Goal: Use online tool/utility: Utilize a website feature to perform a specific function

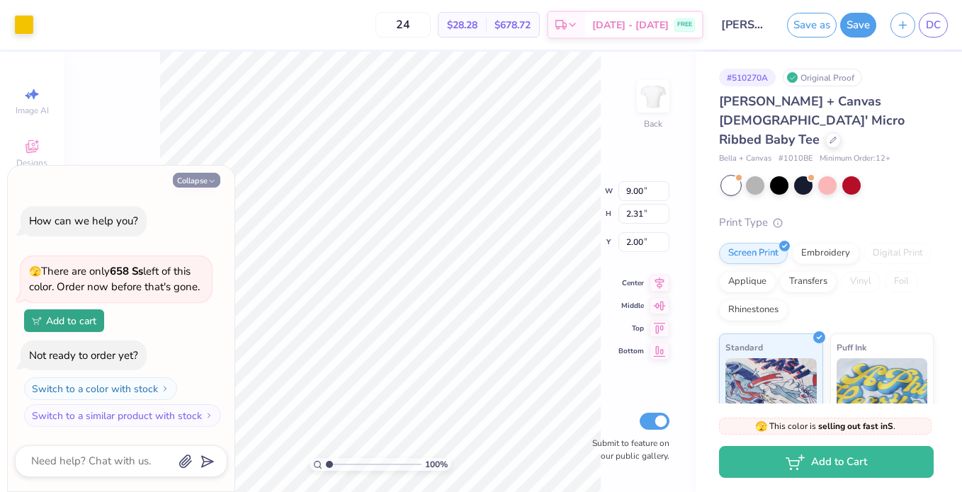
click at [190, 178] on button "Collapse" at bounding box center [196, 180] width 47 height 15
type textarea "x"
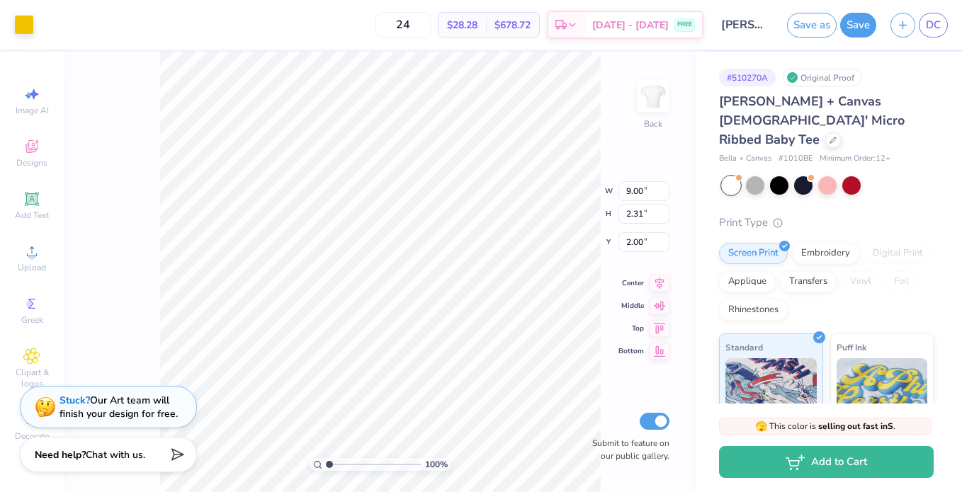
type input "0.61"
type input "1.85"
type input "2.30"
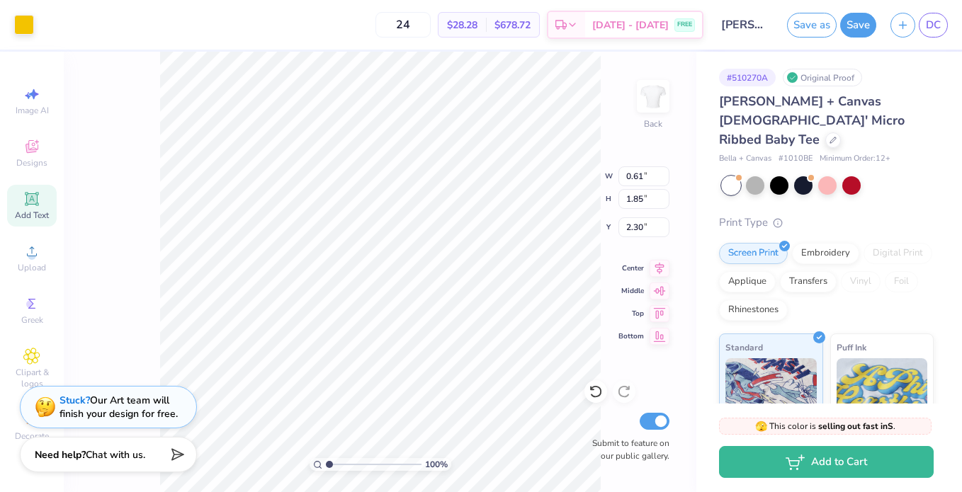
click at [30, 212] on span "Add Text" at bounding box center [32, 215] width 34 height 11
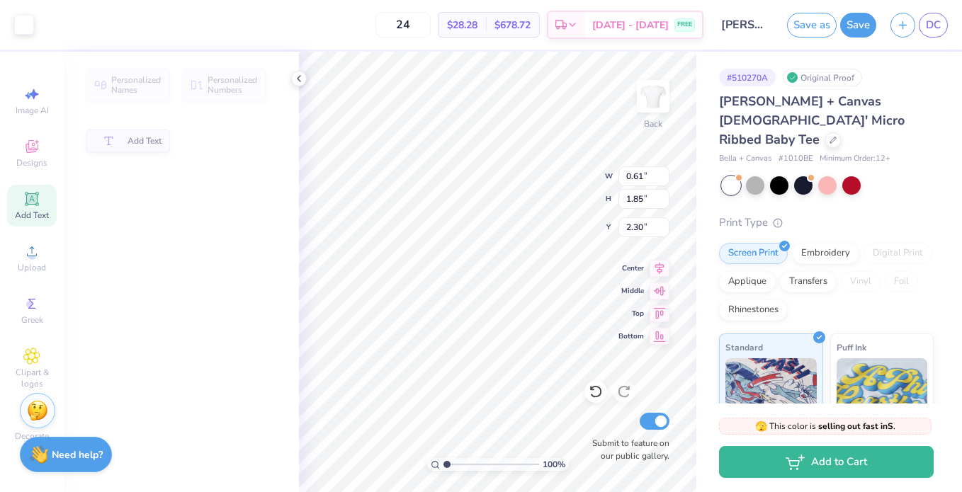
type input "4.77"
type input "1.38"
type input "7.81"
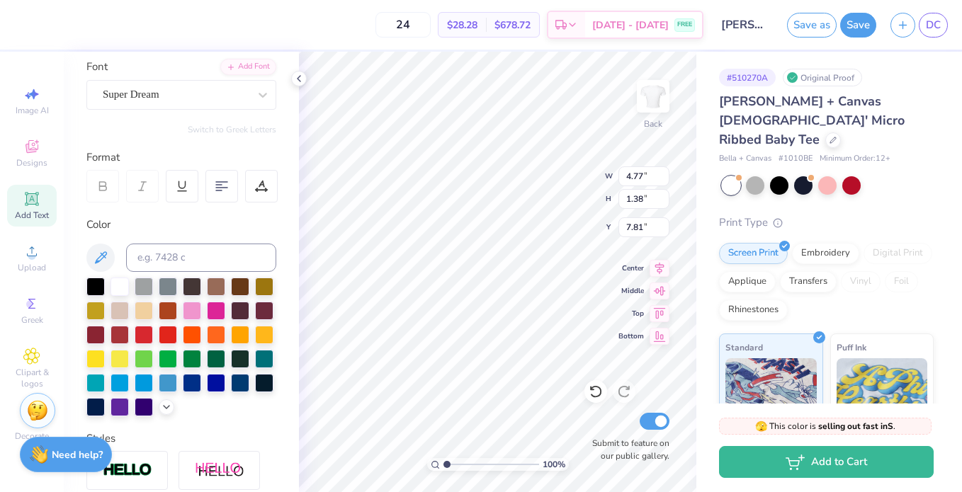
scroll to position [119, 0]
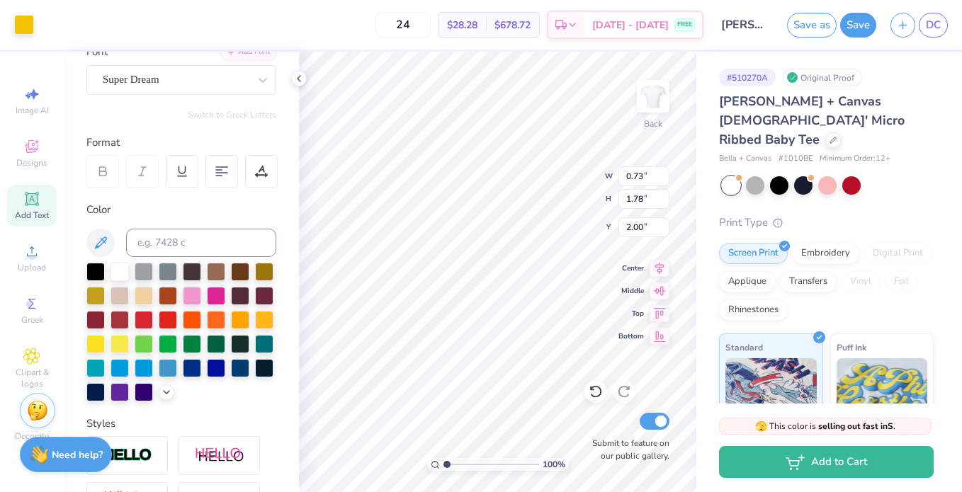
type input "0.73"
type input "1.78"
type input "2.00"
click at [29, 26] on div at bounding box center [24, 23] width 20 height 20
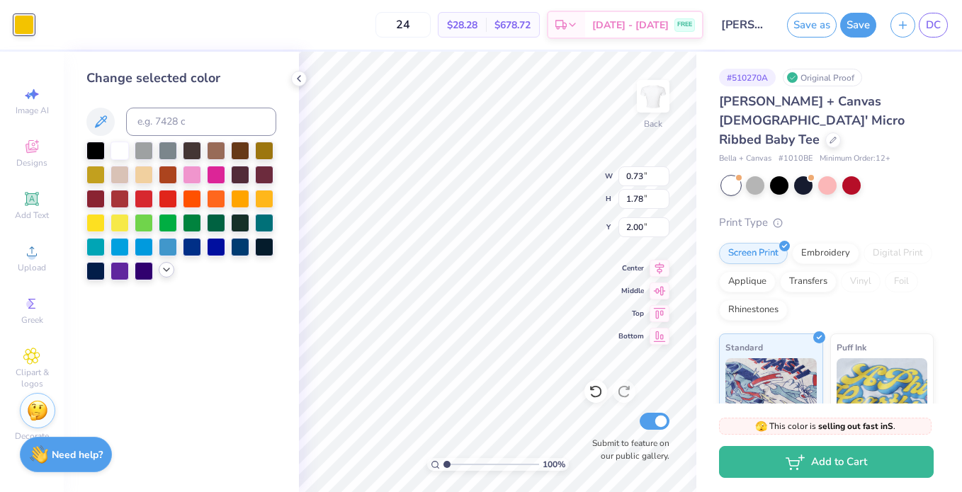
click at [164, 274] on icon at bounding box center [166, 269] width 11 height 11
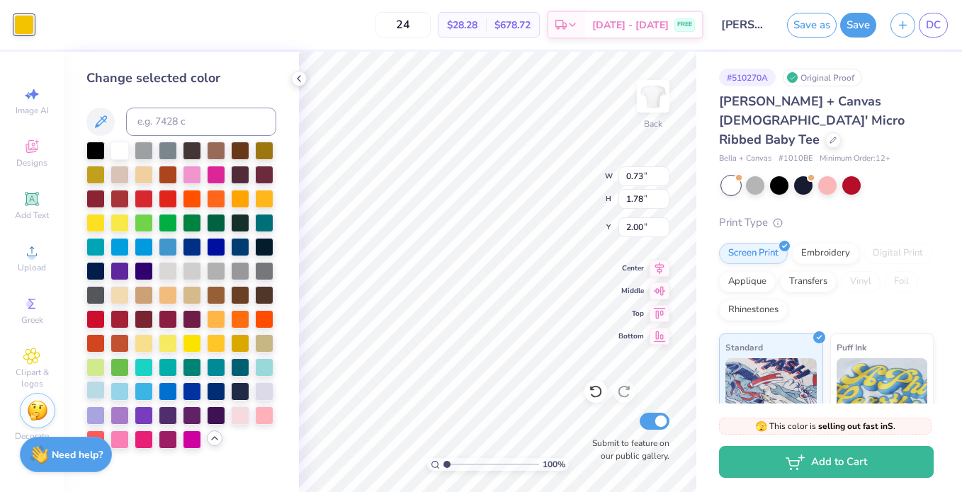
click at [95, 392] on div at bounding box center [95, 390] width 18 height 18
type input "0.71"
type input "1.91"
type input "2.40"
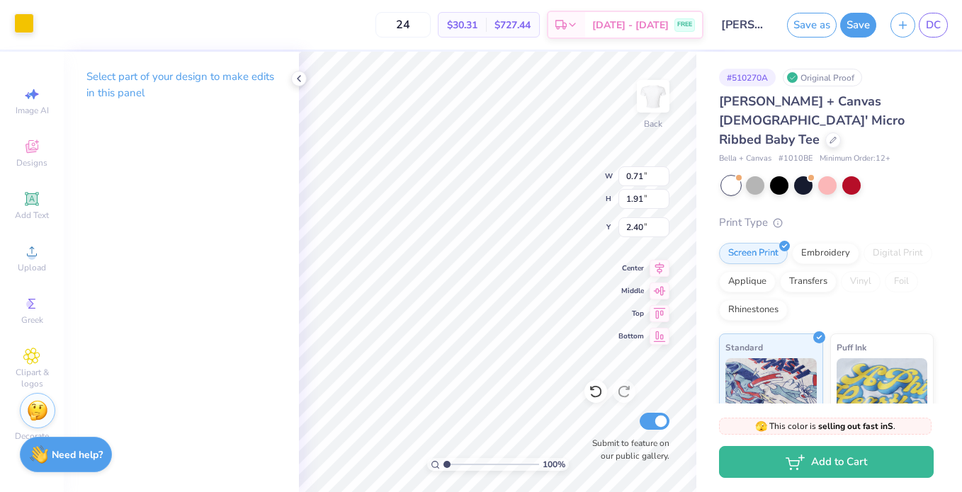
click at [22, 23] on div at bounding box center [24, 23] width 20 height 20
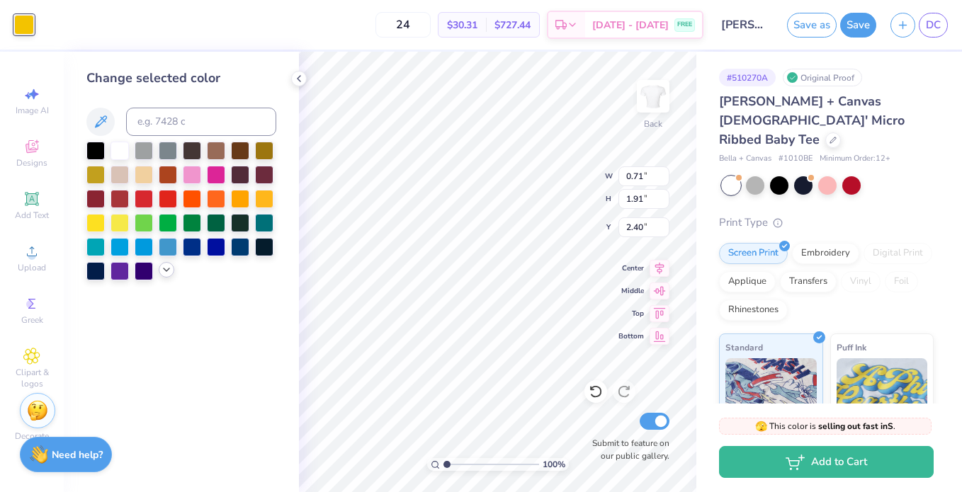
click at [162, 270] on icon at bounding box center [166, 269] width 11 height 11
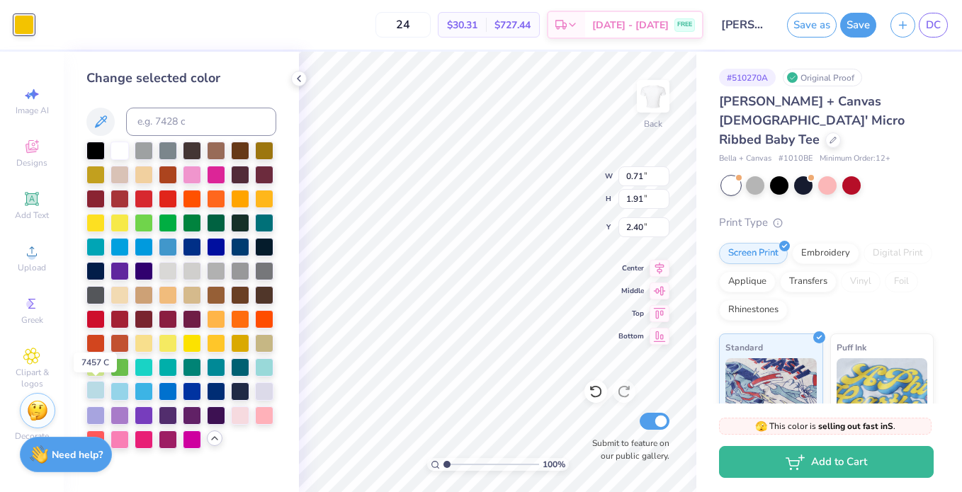
click at [99, 389] on div at bounding box center [95, 390] width 18 height 18
type input "0.61"
type input "1.85"
type input "2.30"
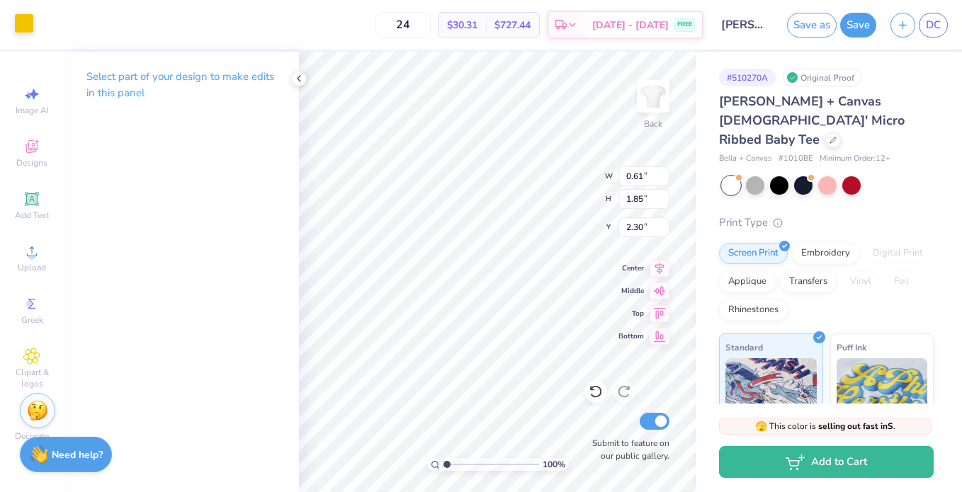
click at [34, 30] on div at bounding box center [24, 23] width 20 height 20
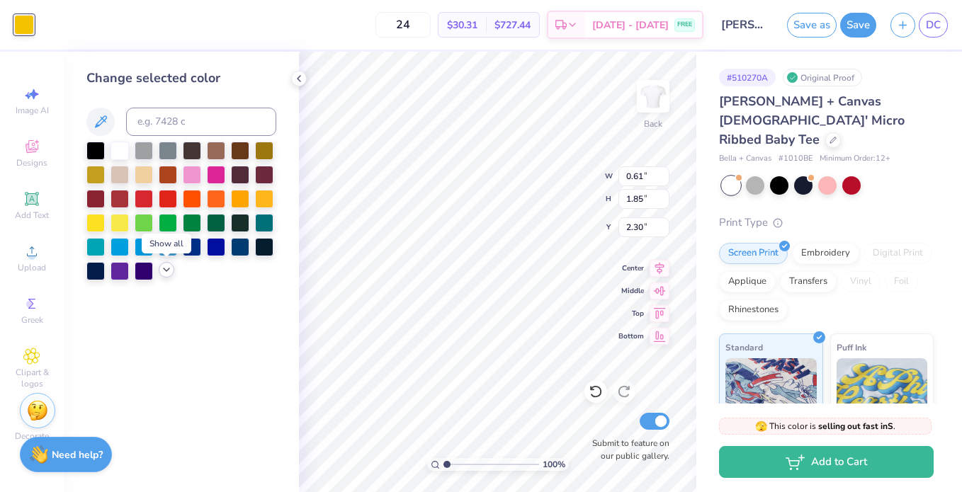
click at [167, 273] on icon at bounding box center [166, 269] width 11 height 11
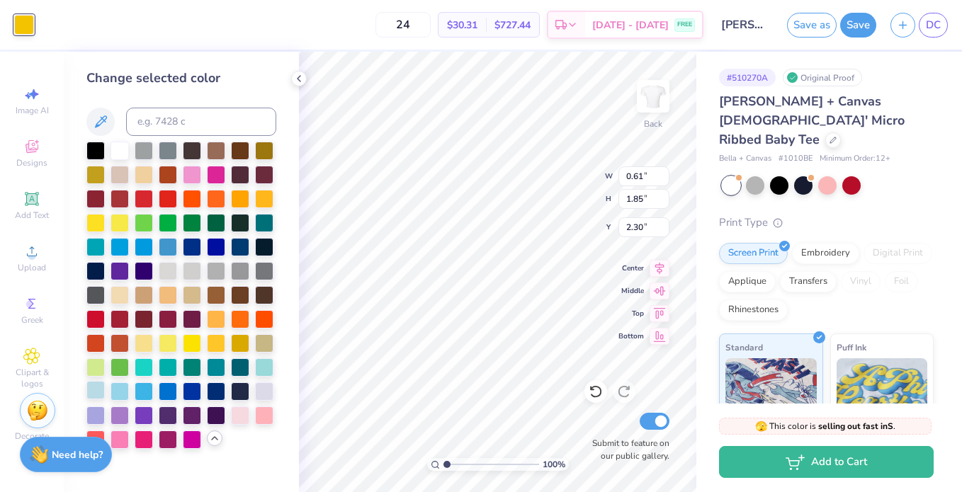
click at [93, 390] on div at bounding box center [95, 390] width 18 height 18
type input "8.04"
type input "5.09"
type input "3.41"
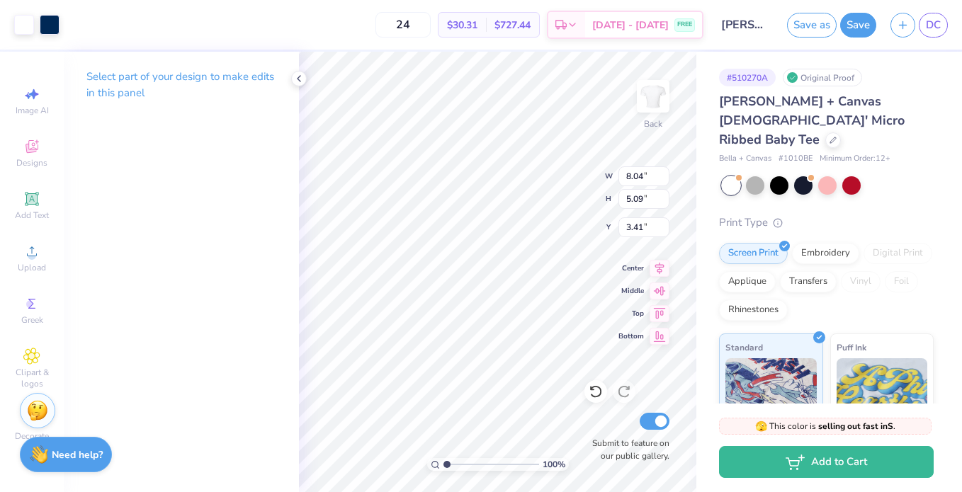
type input "0.65"
type input "1.85"
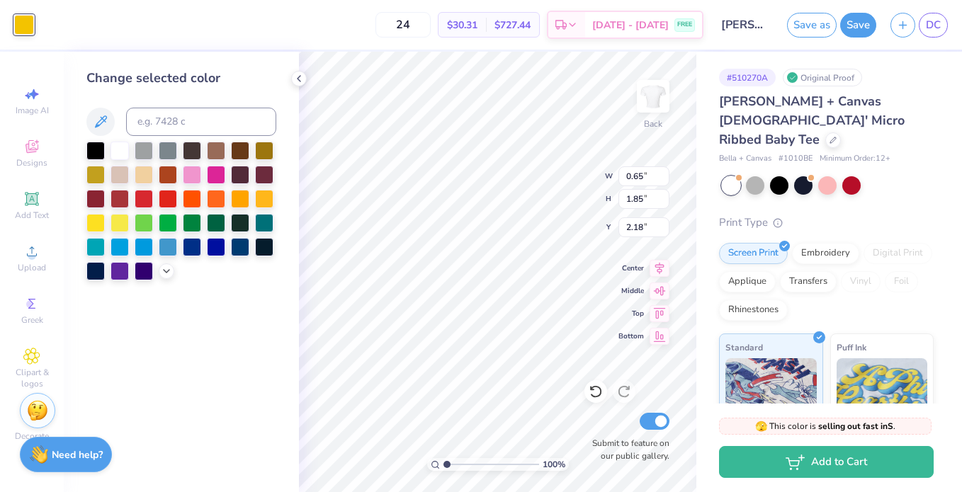
type input "2.08"
click at [164, 273] on icon at bounding box center [166, 269] width 11 height 11
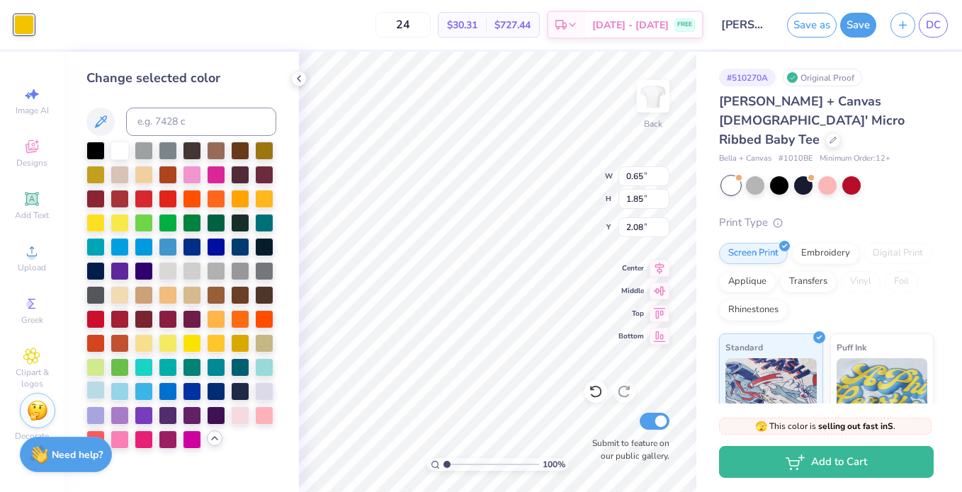
click at [96, 389] on div at bounding box center [95, 390] width 18 height 18
type input "0.72"
type input "2.07"
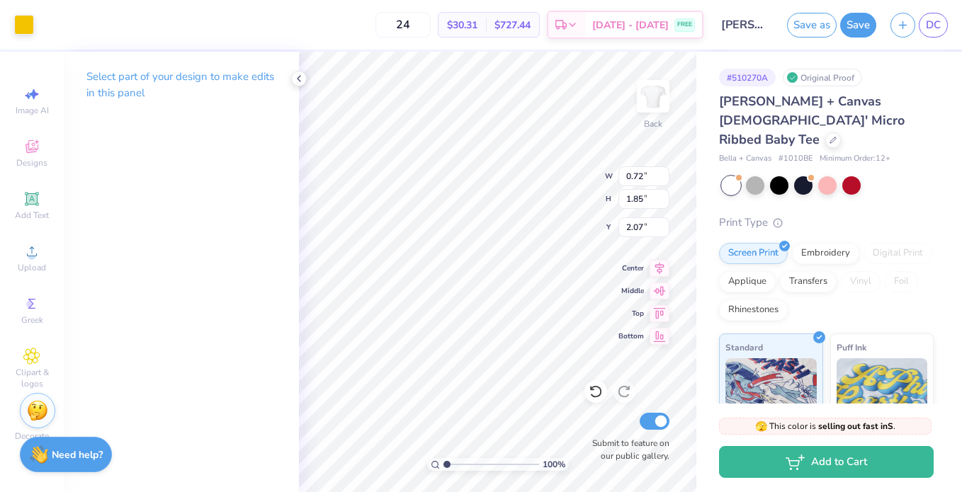
click at [28, 25] on div at bounding box center [24, 25] width 20 height 20
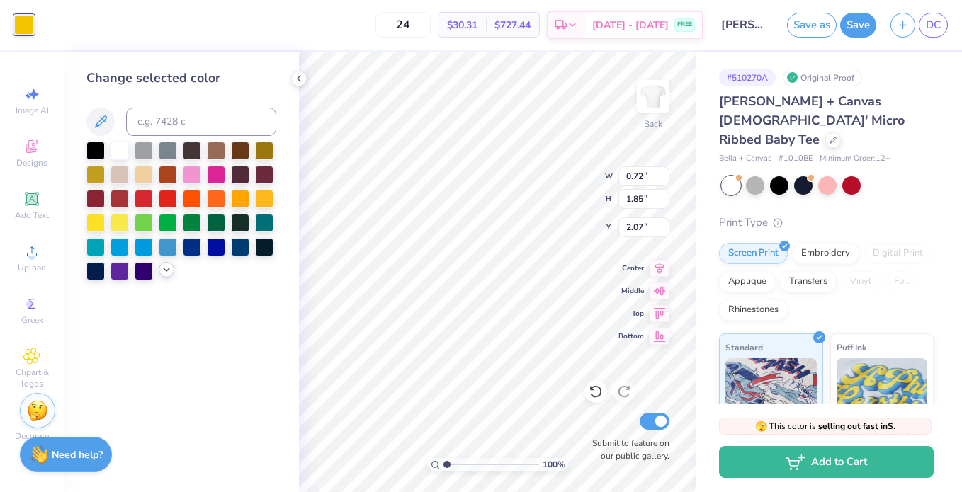
click at [171, 269] on icon at bounding box center [166, 269] width 11 height 11
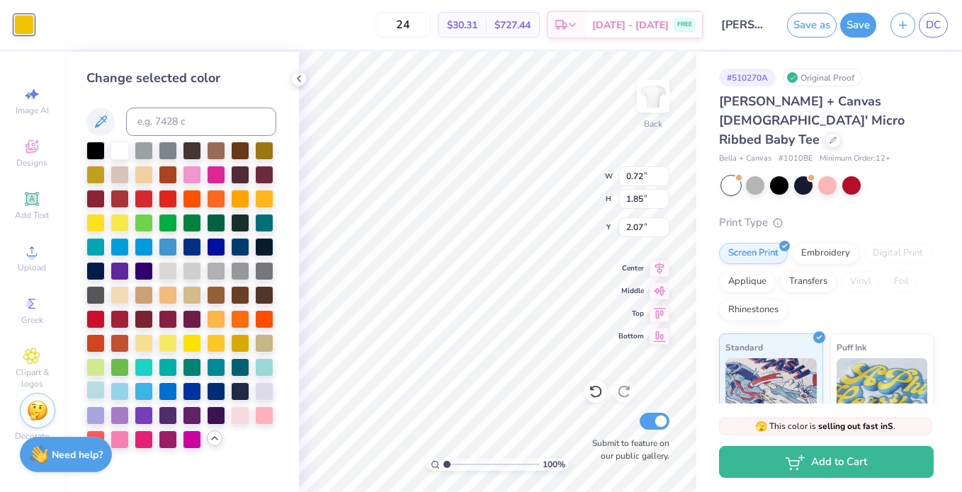
click at [93, 391] on div at bounding box center [95, 390] width 18 height 18
type input "0.73"
type input "1.82"
type input "2.03"
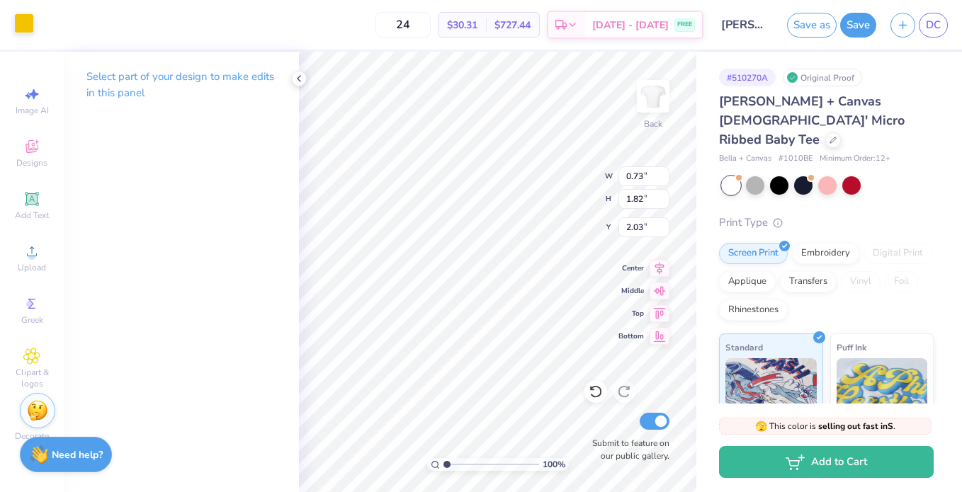
click at [28, 19] on div at bounding box center [24, 23] width 20 height 20
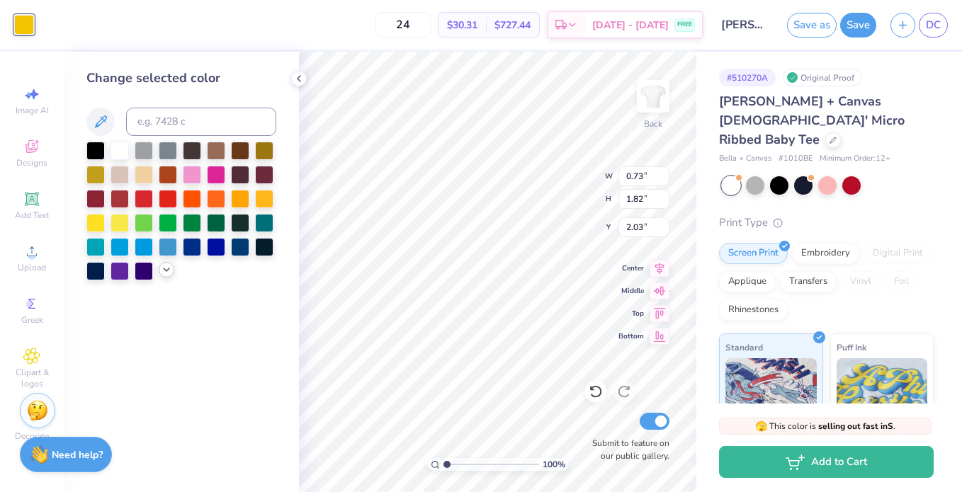
click at [164, 273] on icon at bounding box center [166, 269] width 11 height 11
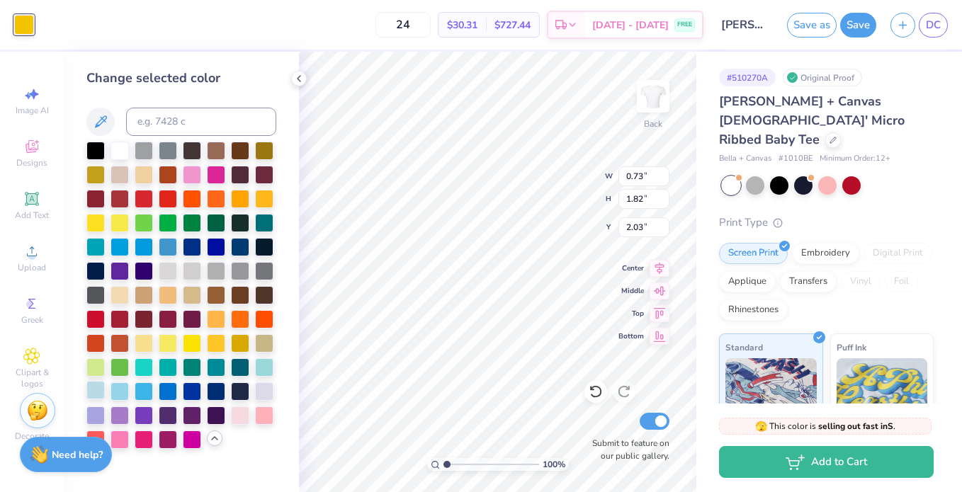
click at [97, 389] on div at bounding box center [95, 390] width 18 height 18
type input "1.78"
type input "2.00"
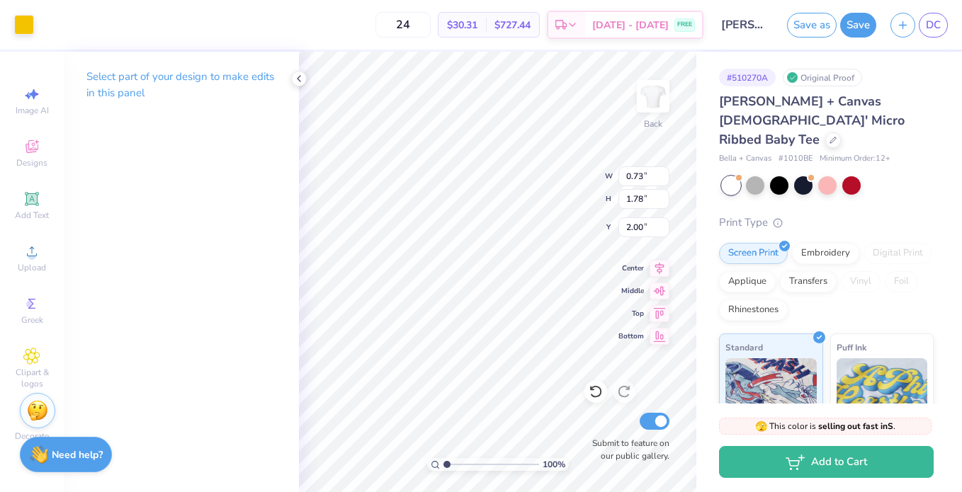
type input "0.36"
type input "1.79"
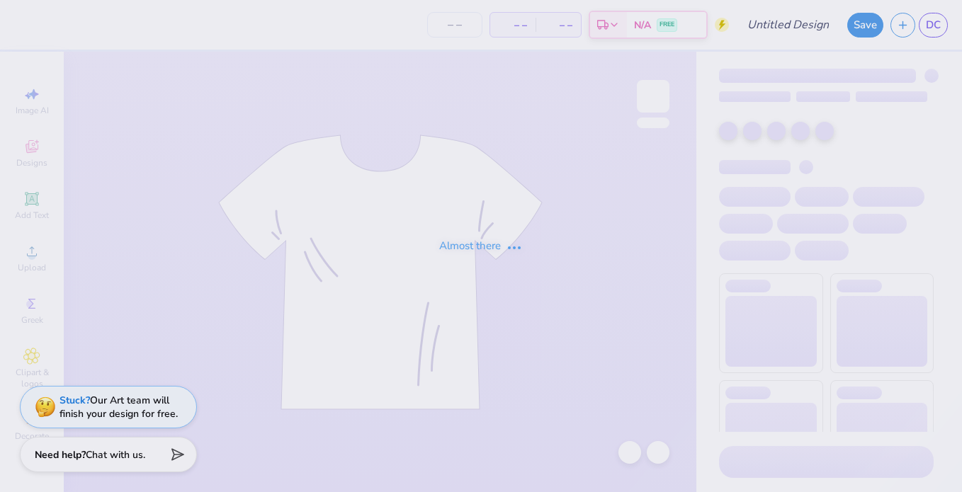
type input "[PERSON_NAME] : [GEOGRAPHIC_DATA]"
type input "24"
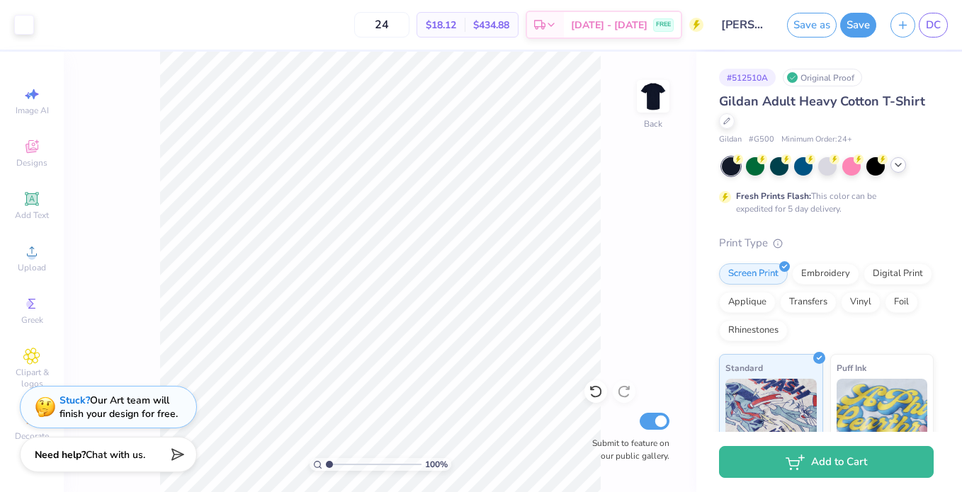
click at [901, 164] on icon at bounding box center [897, 164] width 11 height 11
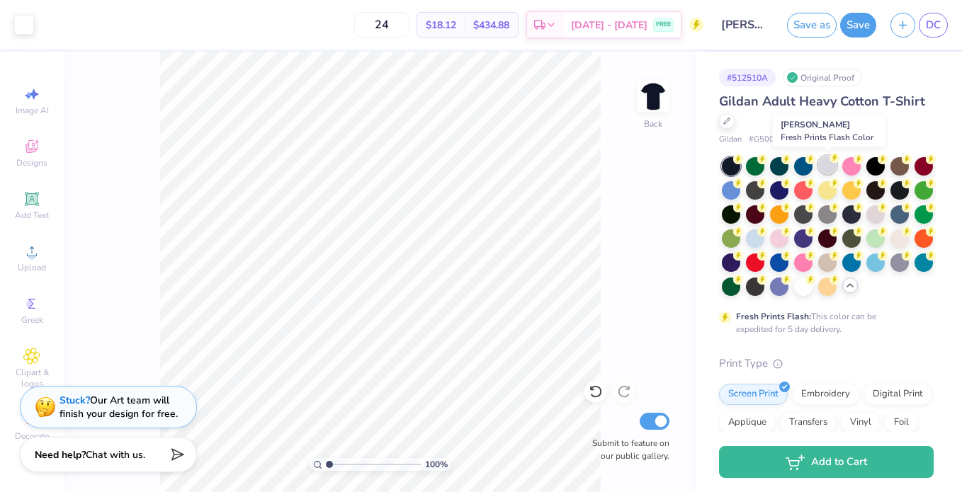
click at [823, 160] on div at bounding box center [827, 165] width 18 height 18
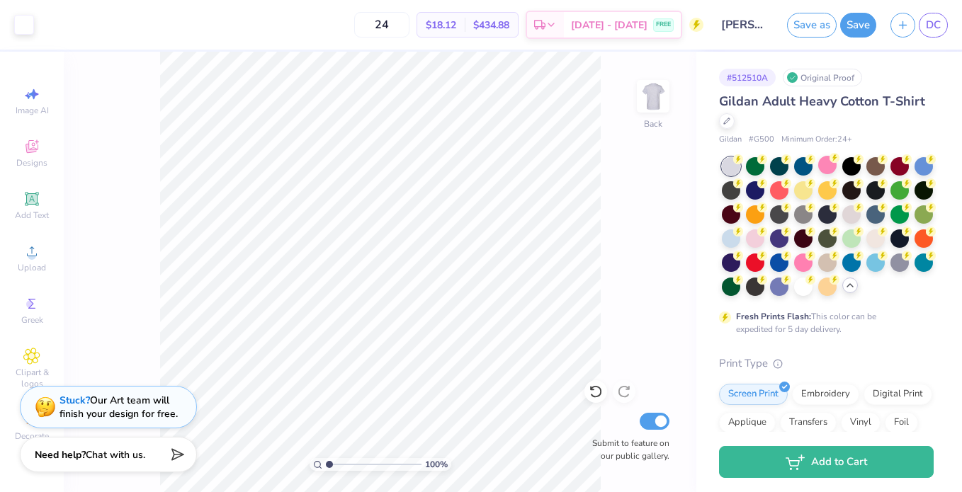
click at [850, 285] on icon at bounding box center [849, 285] width 11 height 11
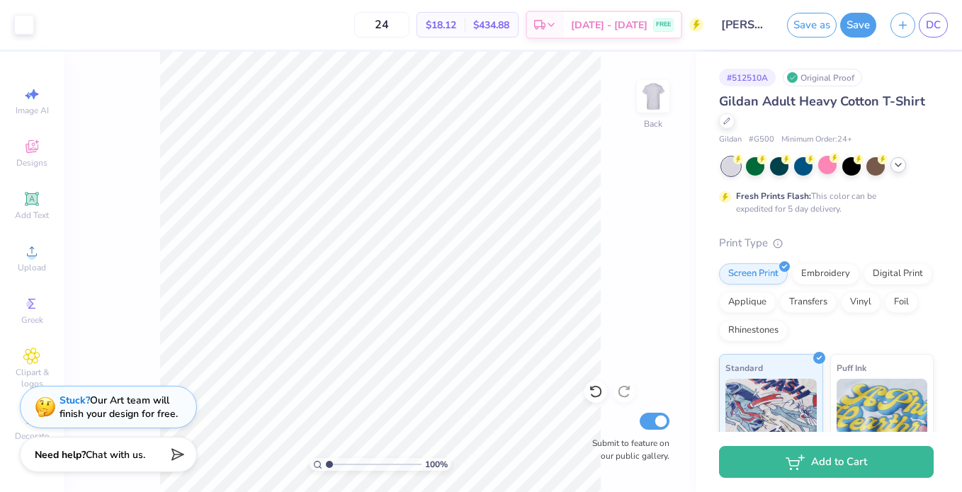
click at [904, 168] on div at bounding box center [898, 165] width 16 height 16
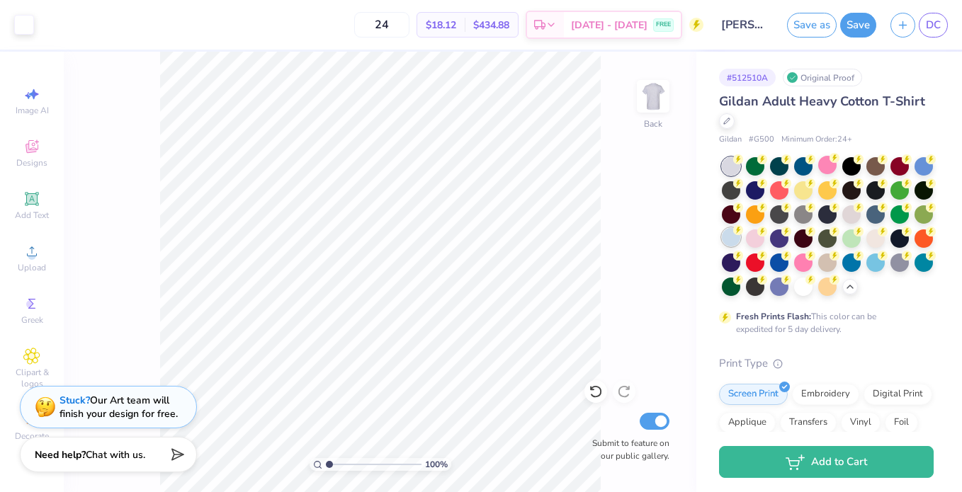
click at [728, 242] on div at bounding box center [731, 237] width 18 height 18
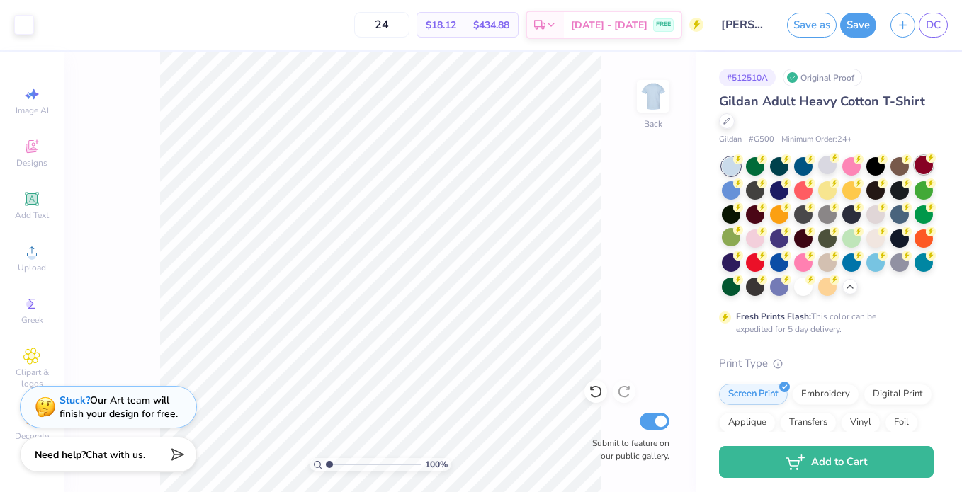
click at [919, 167] on div at bounding box center [923, 165] width 18 height 18
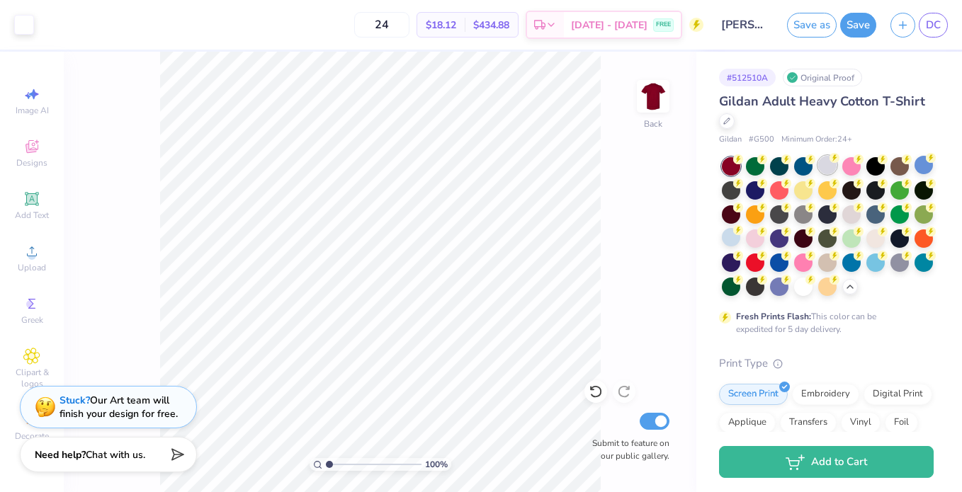
click at [825, 161] on div at bounding box center [827, 165] width 18 height 18
click at [846, 203] on div at bounding box center [828, 226] width 212 height 139
click at [848, 217] on div at bounding box center [851, 213] width 18 height 18
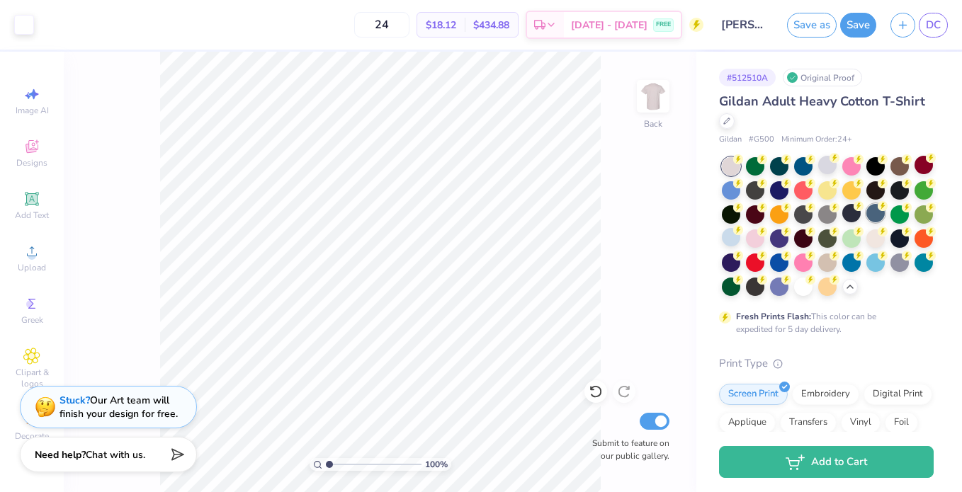
click at [868, 217] on div at bounding box center [875, 213] width 18 height 18
click at [743, 164] on circle at bounding box center [738, 159] width 10 height 10
click at [758, 175] on div at bounding box center [828, 226] width 212 height 139
click at [755, 164] on div at bounding box center [755, 165] width 18 height 18
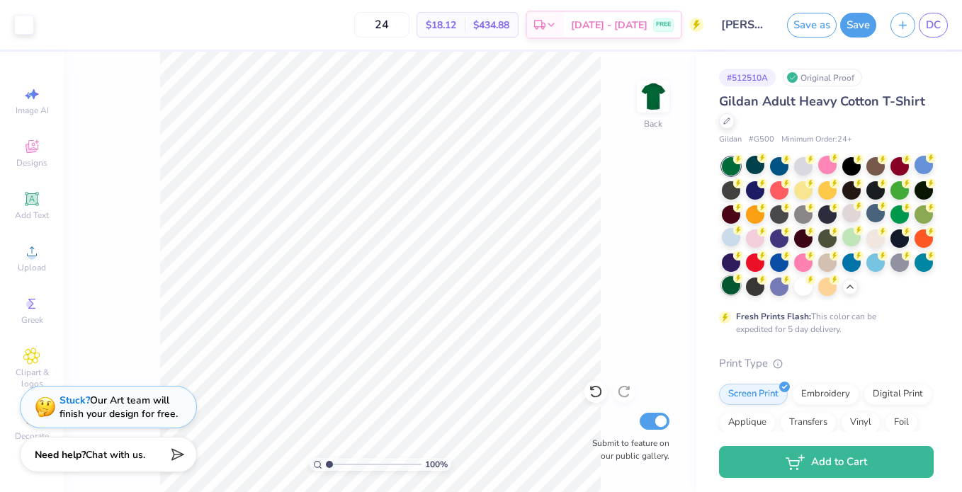
click at [734, 285] on div at bounding box center [731, 285] width 18 height 18
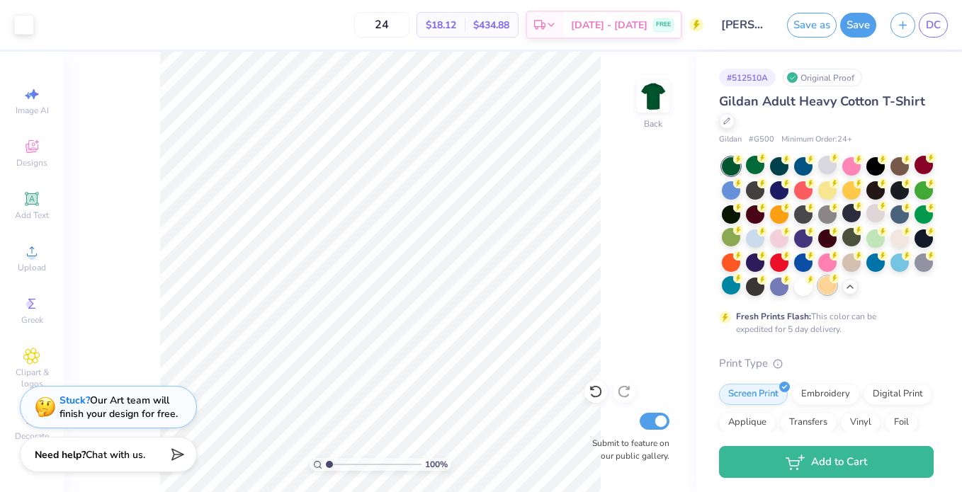
click at [833, 286] on div at bounding box center [827, 285] width 18 height 18
click at [896, 237] on div at bounding box center [899, 237] width 18 height 18
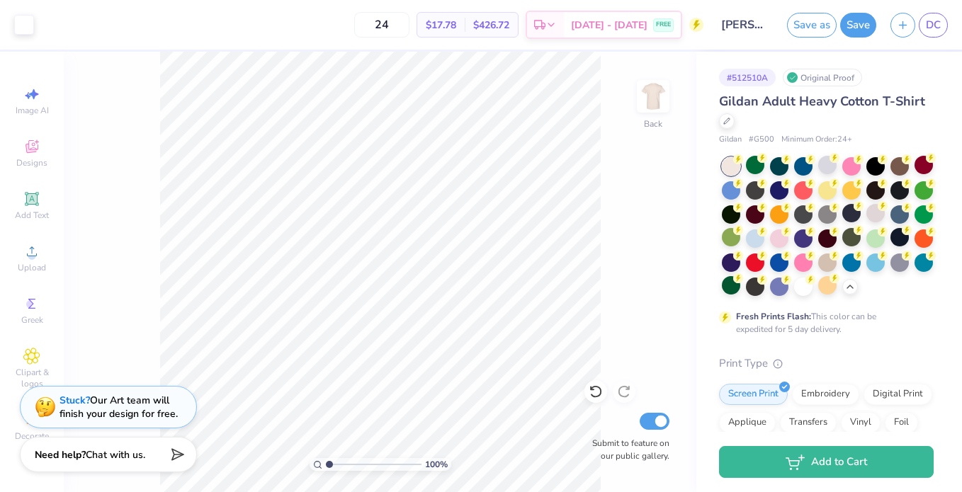
click at [842, 245] on div at bounding box center [851, 237] width 18 height 18
click at [816, 233] on div at bounding box center [828, 226] width 212 height 139
click at [797, 239] on div at bounding box center [803, 237] width 18 height 18
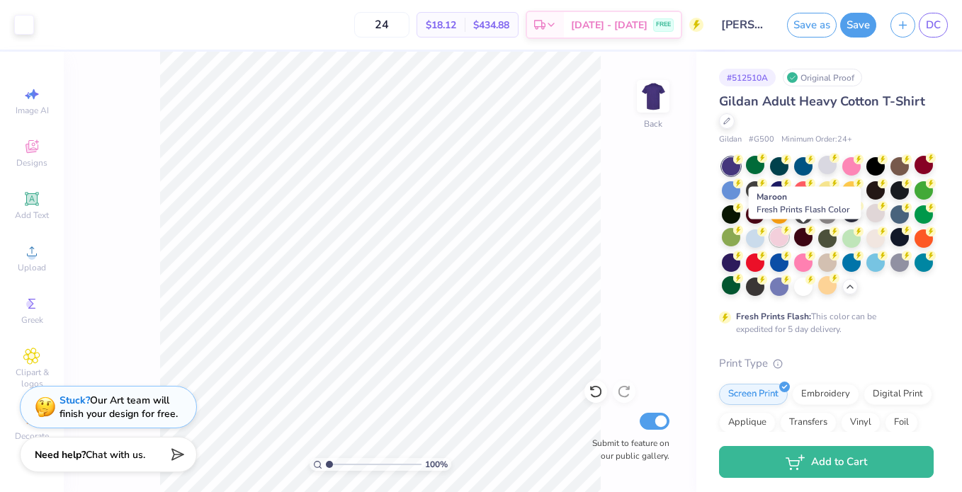
click at [770, 241] on div at bounding box center [779, 237] width 18 height 18
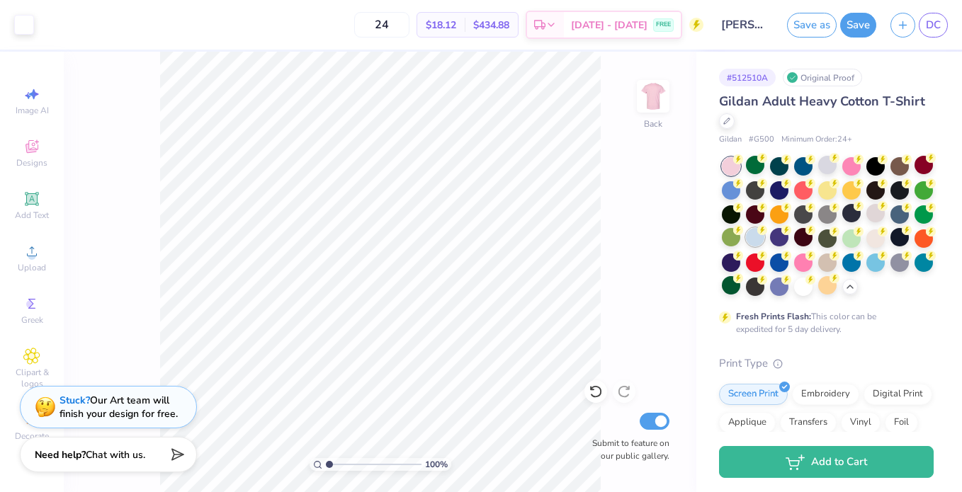
click at [758, 239] on div at bounding box center [755, 237] width 18 height 18
click at [742, 237] on div at bounding box center [828, 226] width 212 height 139
click at [731, 237] on div at bounding box center [731, 237] width 18 height 18
click at [890, 214] on div at bounding box center [899, 213] width 18 height 18
click at [826, 157] on div at bounding box center [827, 165] width 18 height 18
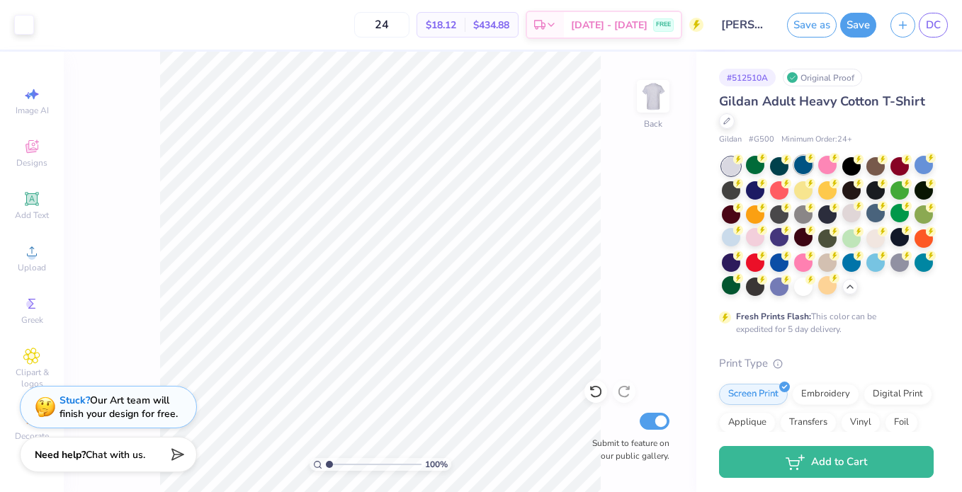
click at [805, 164] on div at bounding box center [803, 165] width 18 height 18
click at [770, 167] on div at bounding box center [779, 165] width 18 height 18
click at [734, 170] on div at bounding box center [731, 166] width 18 height 18
click at [845, 285] on icon at bounding box center [849, 285] width 11 height 11
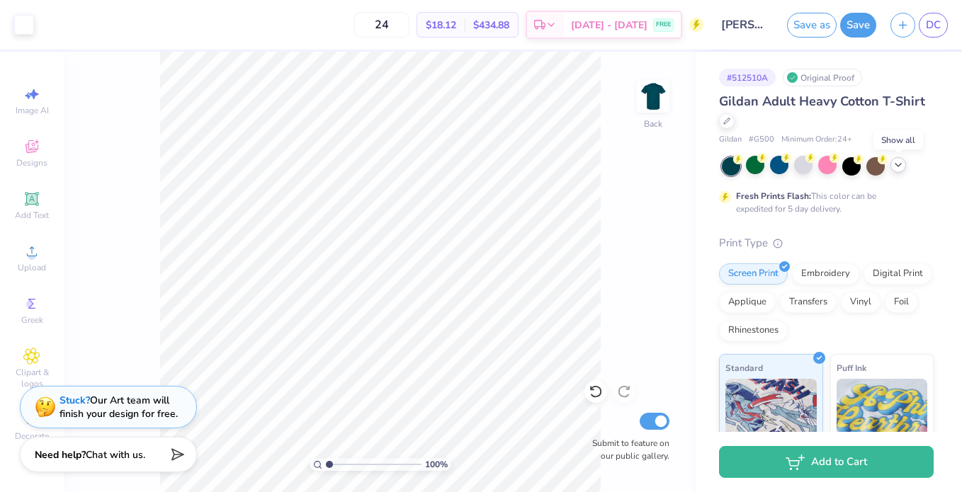
click at [901, 171] on div at bounding box center [898, 165] width 16 height 16
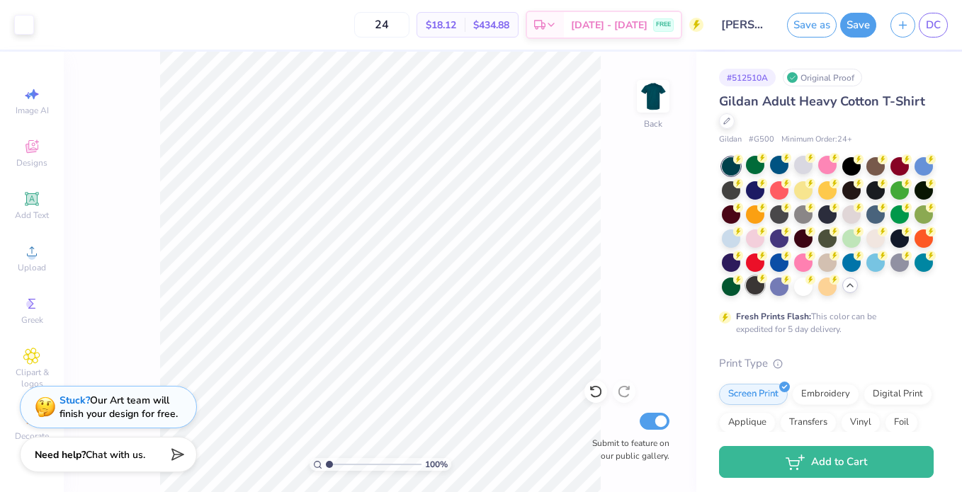
click at [753, 286] on div at bounding box center [755, 285] width 18 height 18
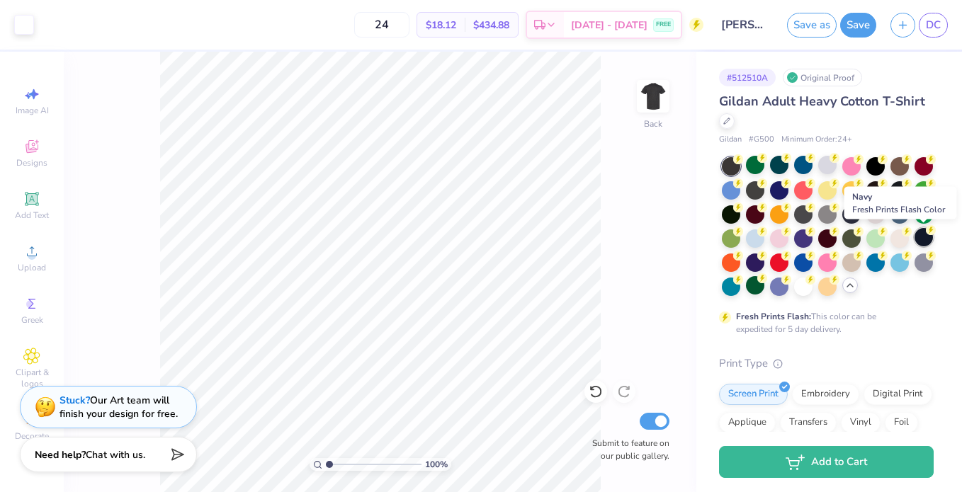
click at [921, 234] on div at bounding box center [923, 237] width 18 height 18
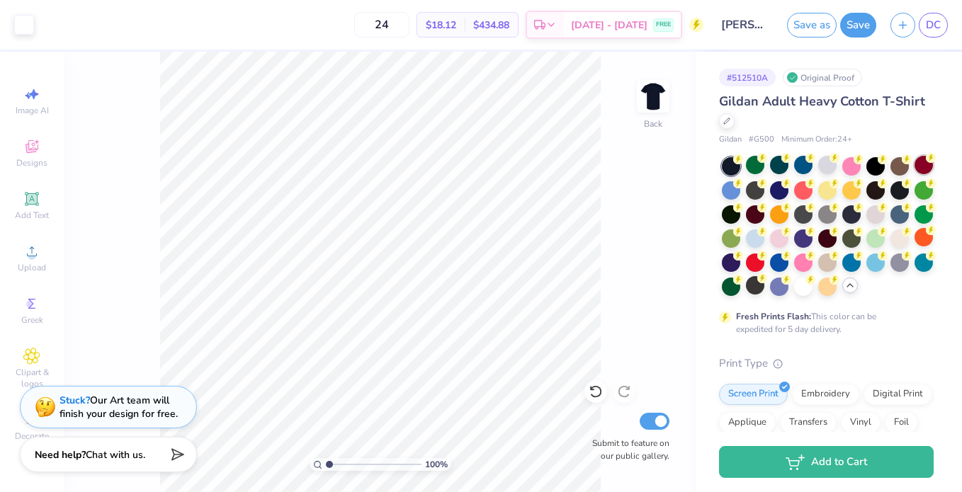
click at [923, 157] on div at bounding box center [923, 165] width 18 height 18
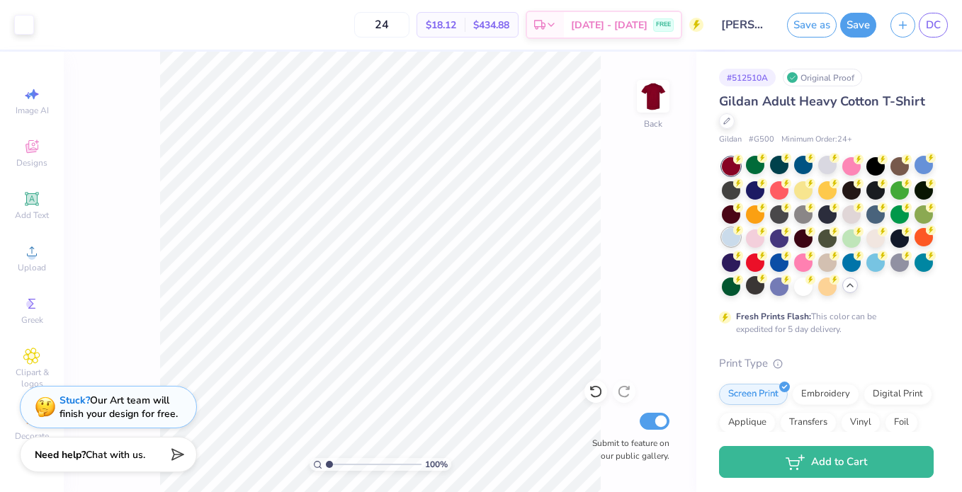
click at [726, 237] on div at bounding box center [731, 237] width 18 height 18
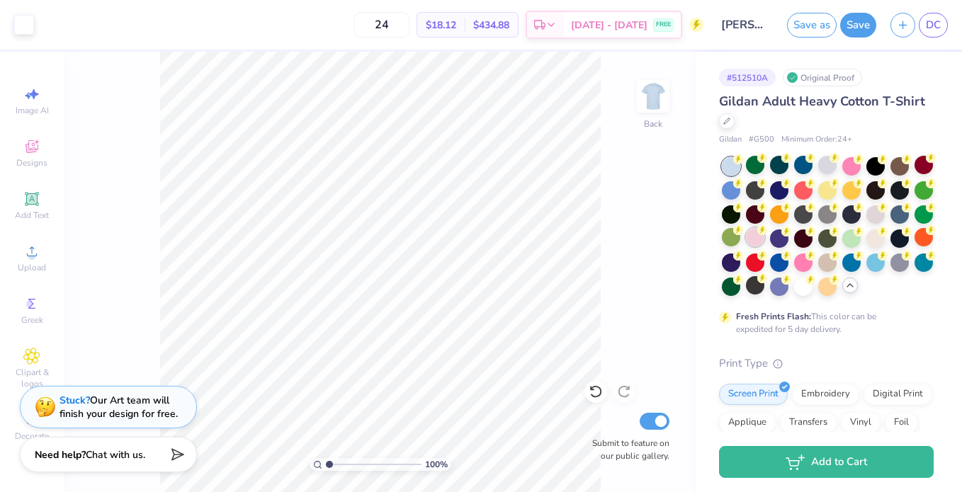
click at [764, 239] on div at bounding box center [755, 237] width 18 height 18
click at [780, 239] on div at bounding box center [779, 237] width 18 height 18
click at [806, 238] on div at bounding box center [803, 237] width 18 height 18
click at [829, 241] on div at bounding box center [827, 237] width 18 height 18
click at [801, 241] on div at bounding box center [803, 237] width 18 height 18
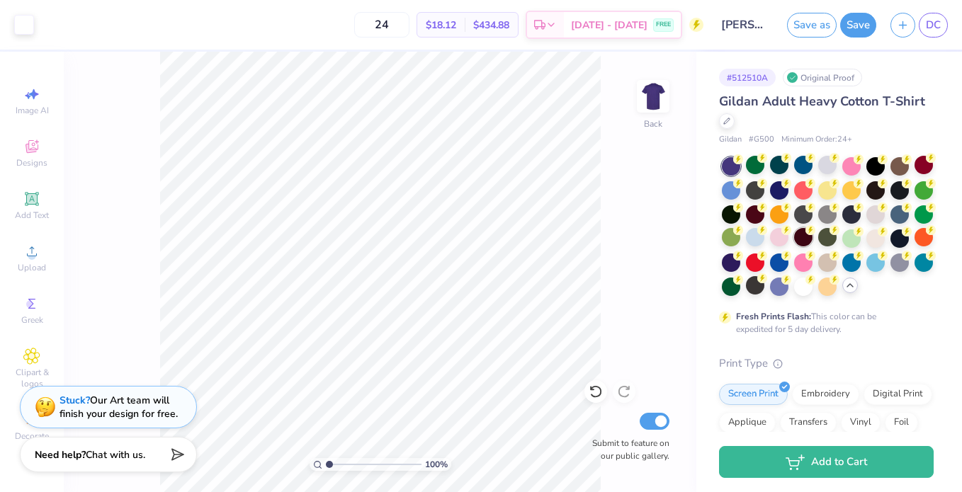
click at [802, 239] on div at bounding box center [803, 237] width 18 height 18
click at [848, 23] on button "Save" at bounding box center [858, 23] width 36 height 25
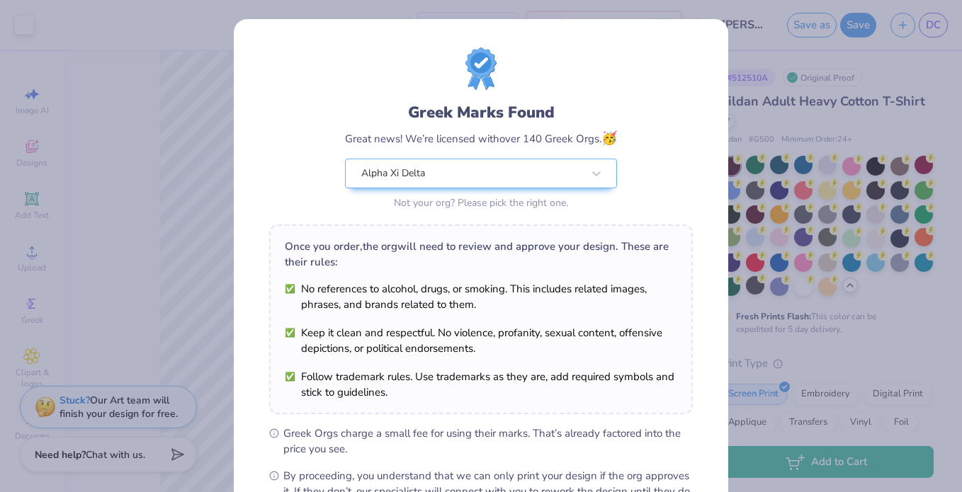
scroll to position [171, 0]
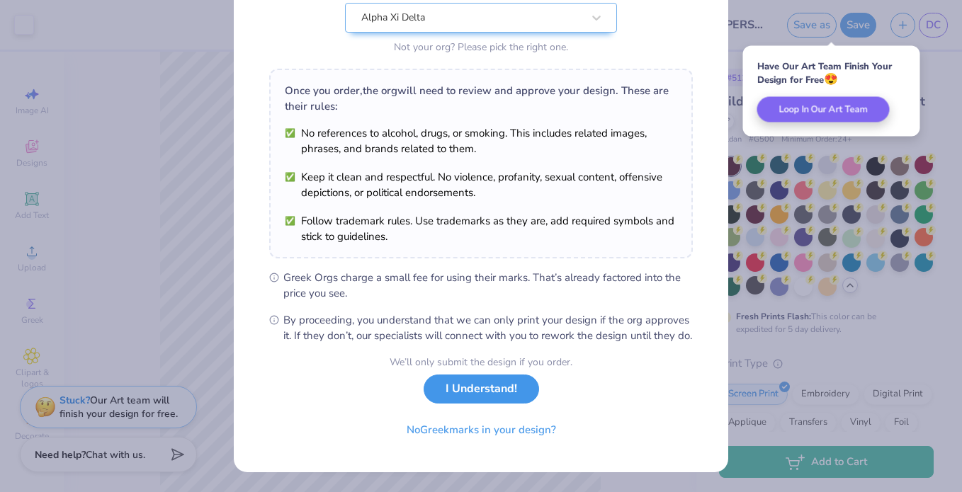
click at [475, 392] on button "I Understand!" at bounding box center [480, 389] width 115 height 29
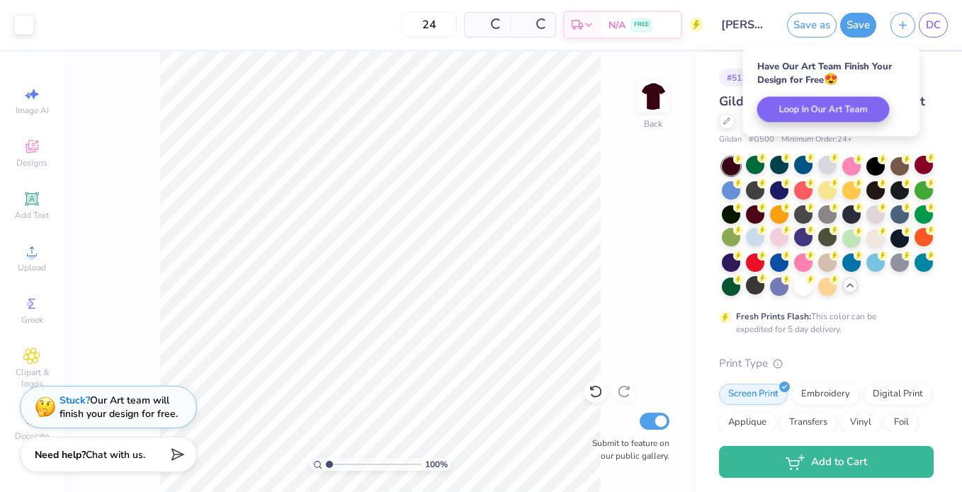
scroll to position [0, 0]
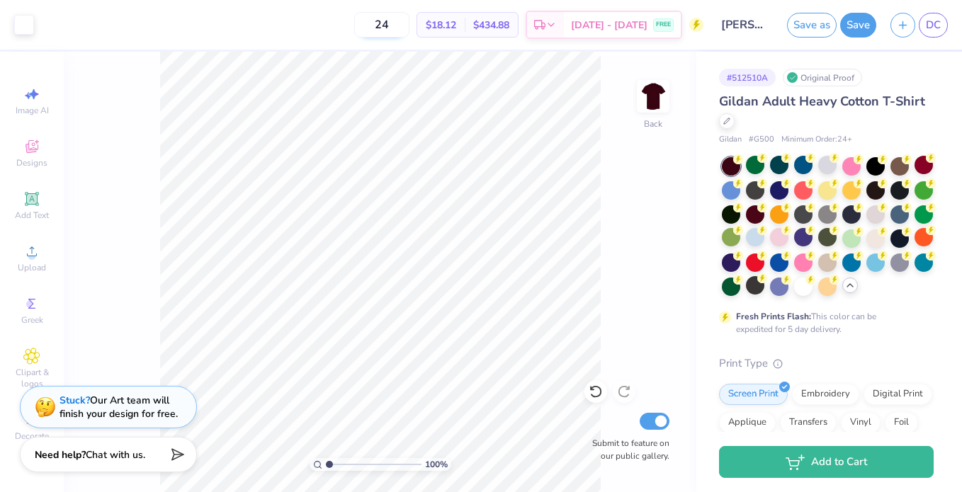
click at [409, 25] on input "24" at bounding box center [381, 24] width 55 height 25
click at [403, 25] on input "24" at bounding box center [381, 24] width 55 height 25
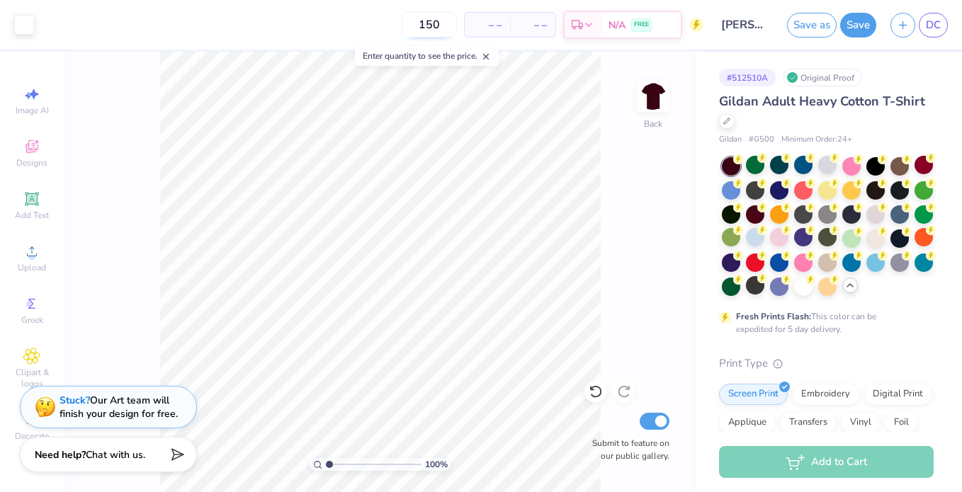
type input "150"
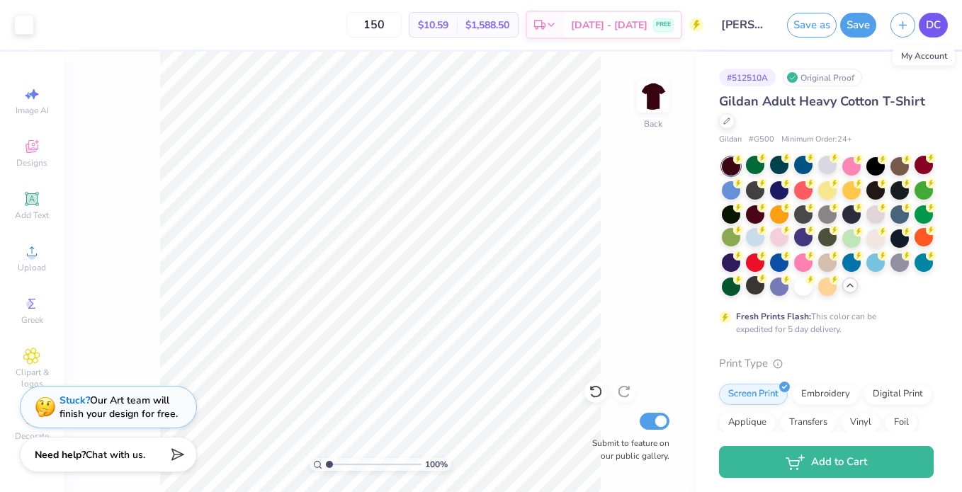
click at [938, 26] on span "DC" at bounding box center [933, 25] width 15 height 16
